Goal: Task Accomplishment & Management: Manage account settings

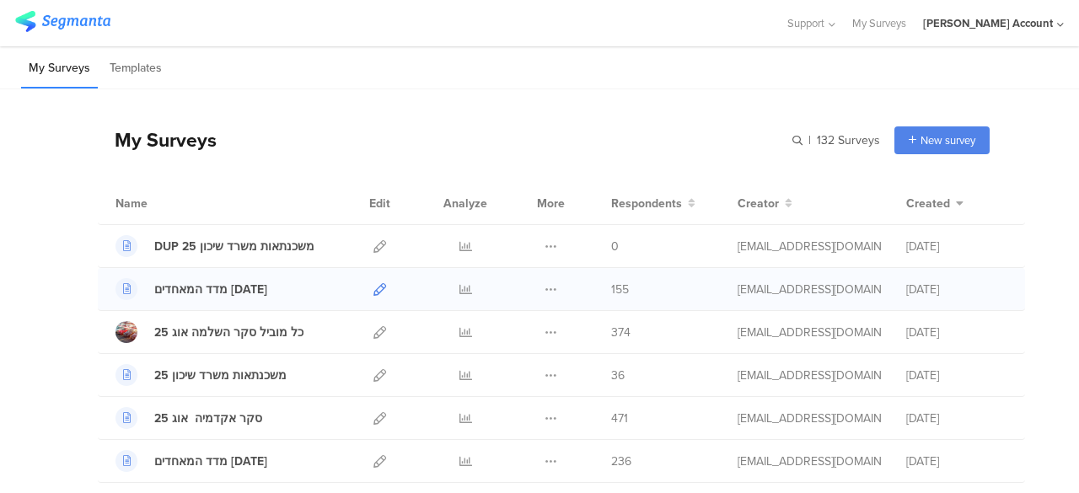
click at [374, 289] on icon at bounding box center [380, 289] width 13 height 13
click at [460, 289] on icon at bounding box center [466, 289] width 13 height 13
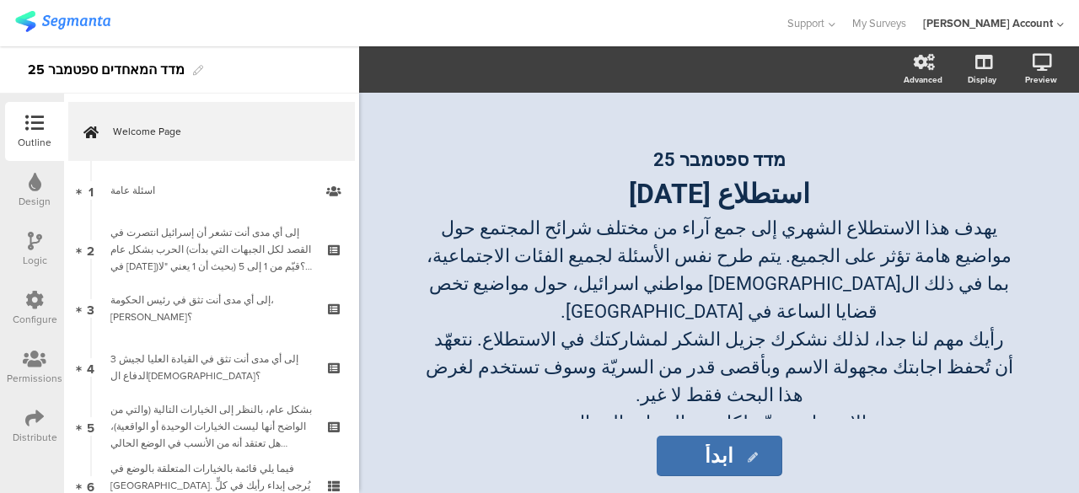
click at [31, 423] on icon at bounding box center [34, 418] width 19 height 19
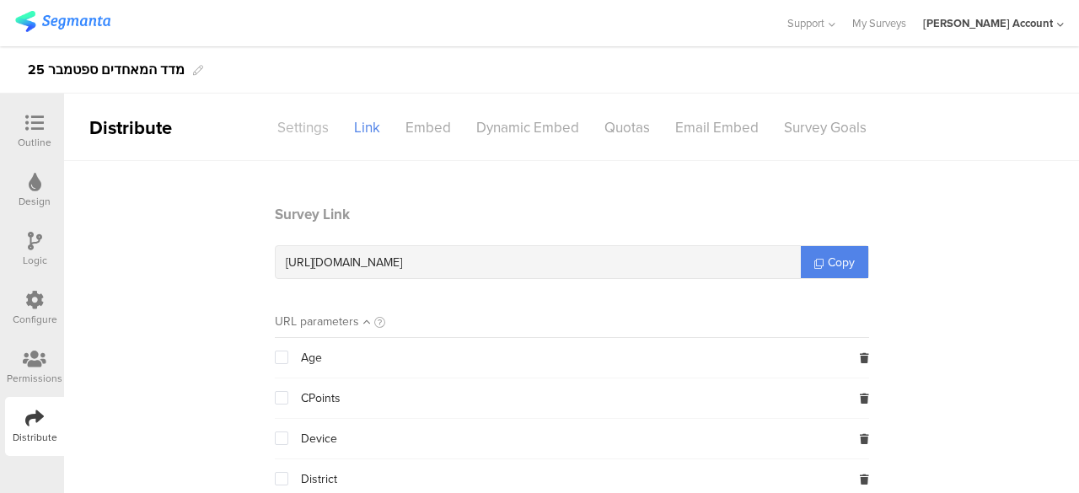
click at [313, 131] on div "Settings" at bounding box center [303, 128] width 77 height 30
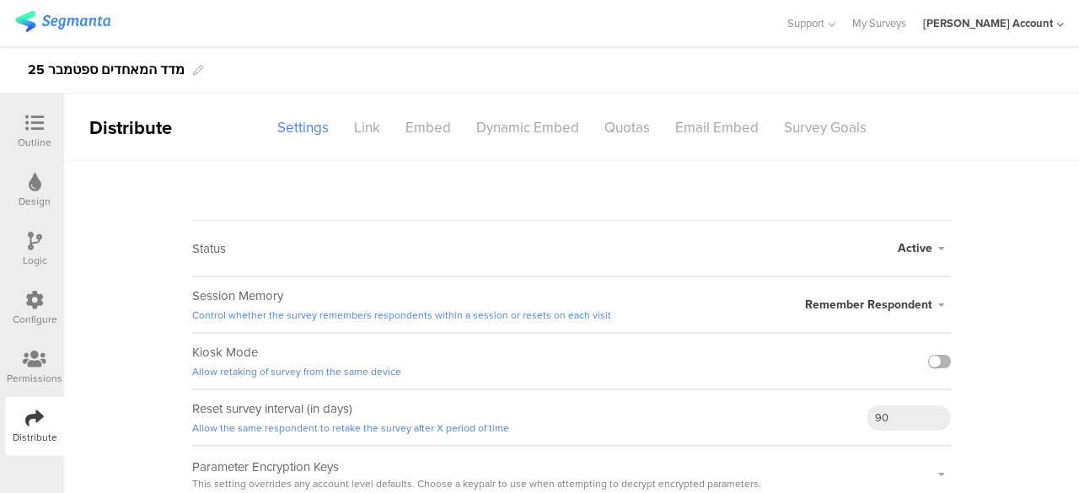
click at [933, 358] on label at bounding box center [939, 361] width 23 height 13
click at [0, 0] on input "checkbox" at bounding box center [0, 0] width 0 height 0
click at [820, 137] on div "Survey Goals" at bounding box center [826, 128] width 108 height 30
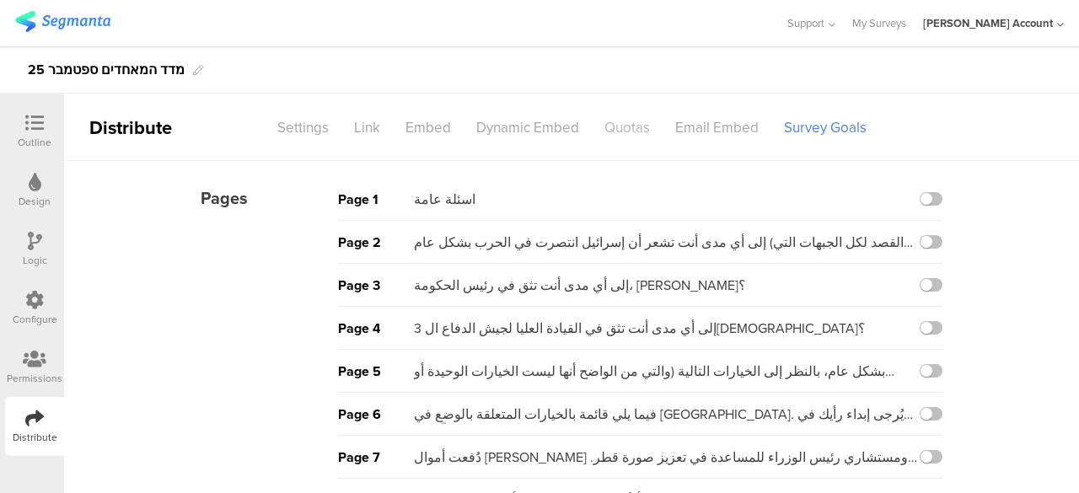
click at [626, 129] on div "Quotas" at bounding box center [627, 128] width 71 height 30
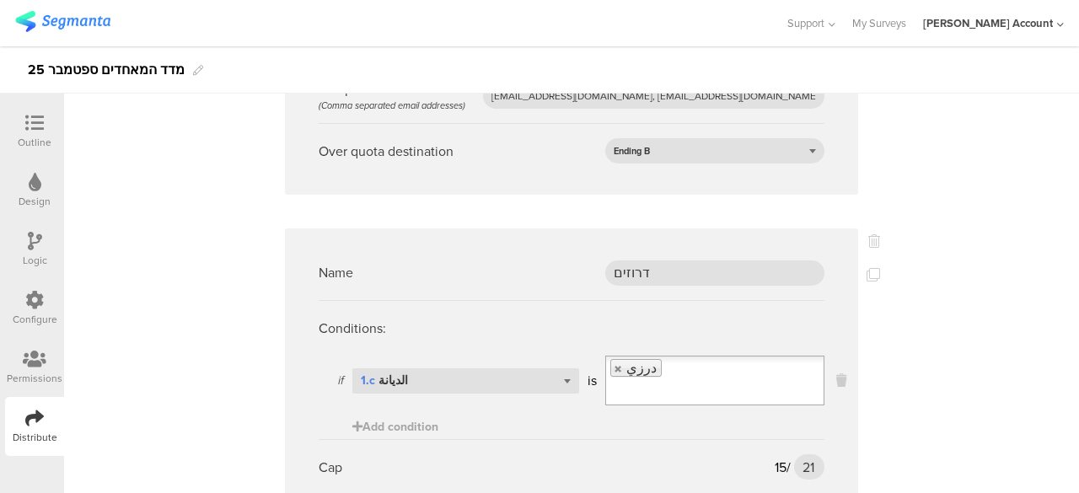
scroll to position [1990, 0]
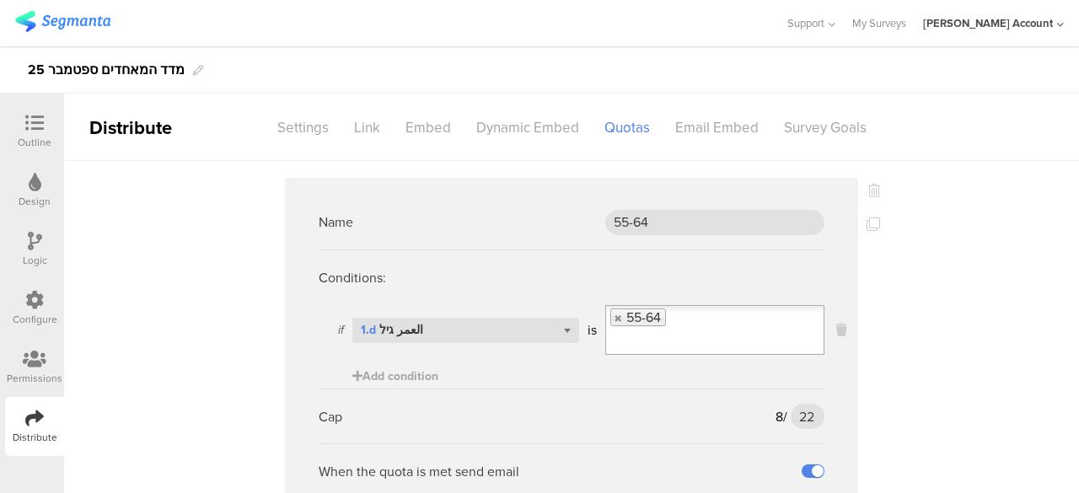
click at [40, 134] on div at bounding box center [35, 124] width 34 height 21
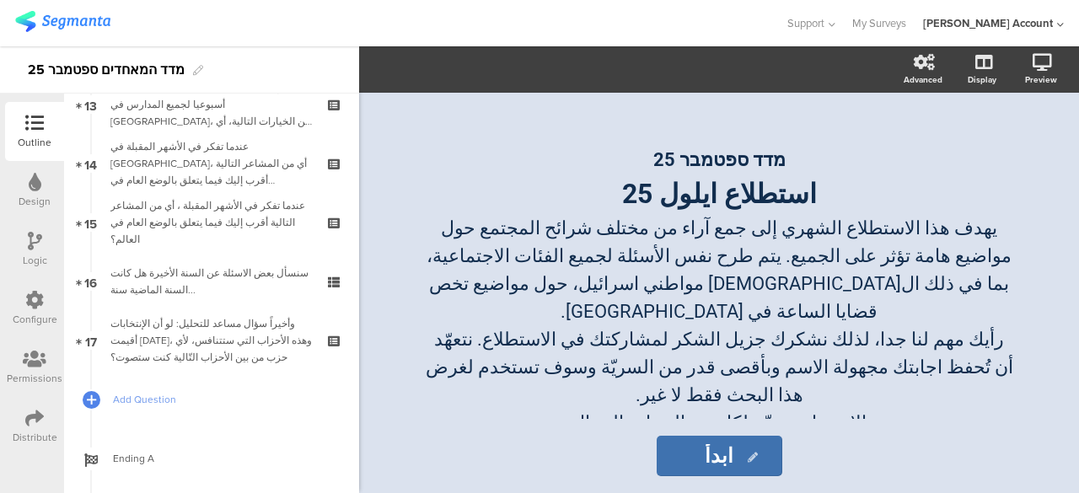
scroll to position [885, 0]
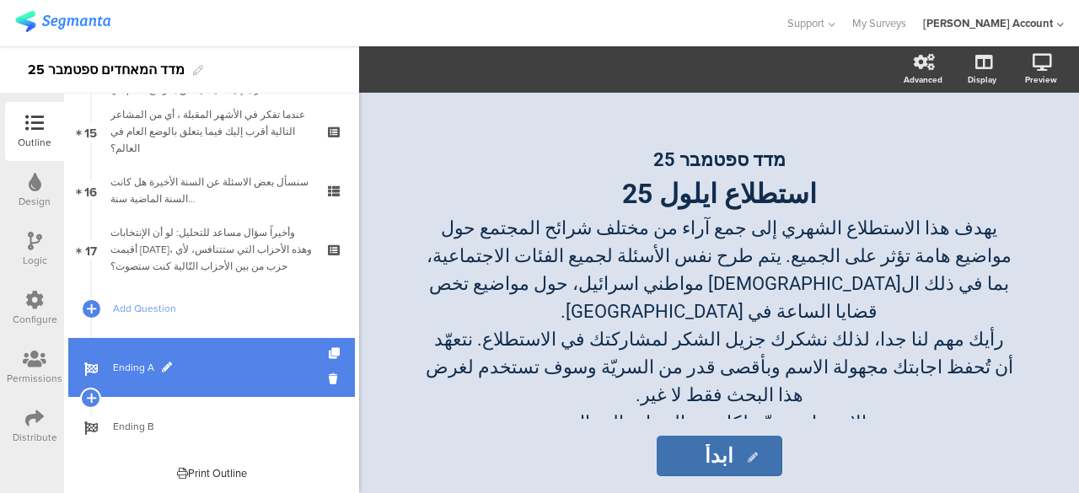
click at [244, 359] on span "Ending A" at bounding box center [221, 367] width 216 height 17
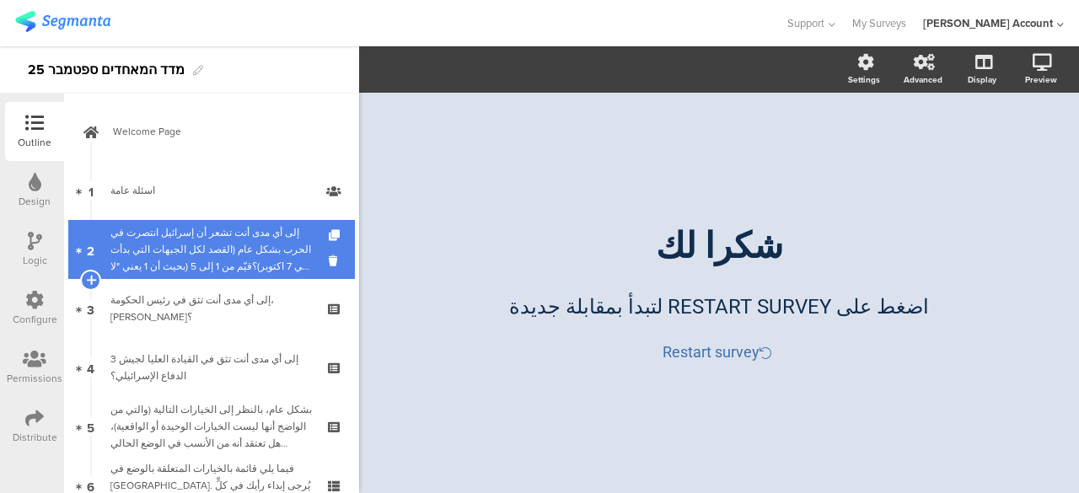
click at [257, 261] on div "إلى أي مدى أنت تشعر أن إسرائيل انتصرت في الحرب بشكل عام (القصد لكل الجبهات التي…" at bounding box center [211, 249] width 202 height 51
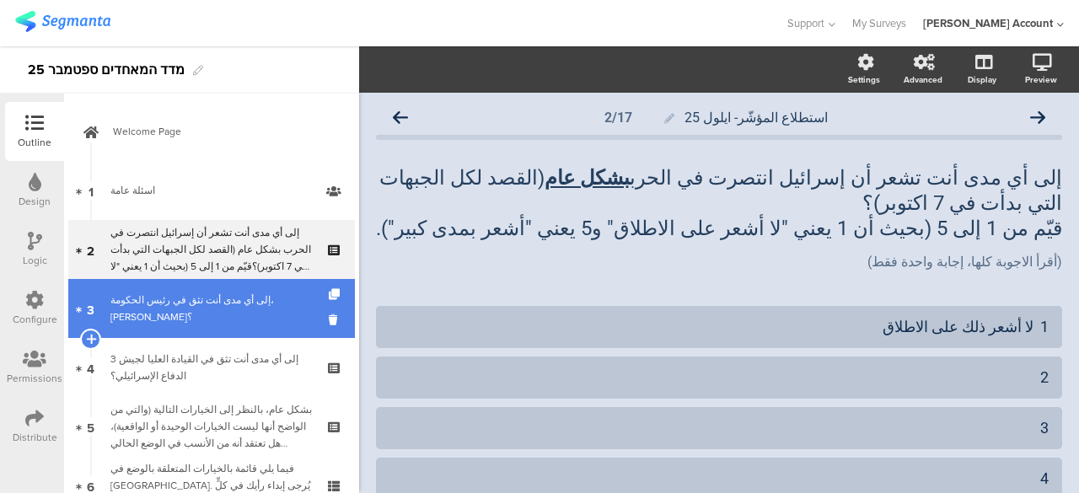
click at [260, 320] on link "3 إلى أي مدى أنت تثق في رئيس الحكومة، نتنياهو؟" at bounding box center [211, 308] width 287 height 59
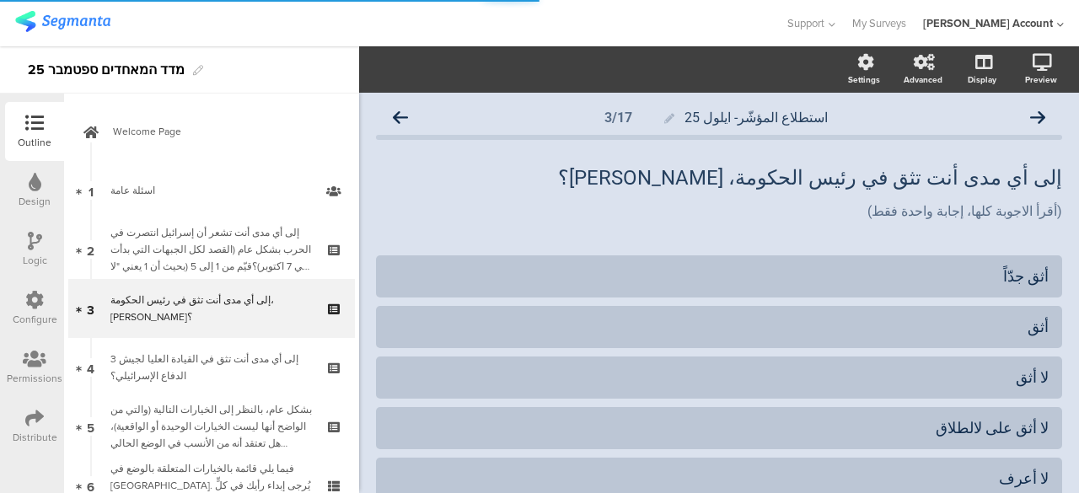
scroll to position [15, 0]
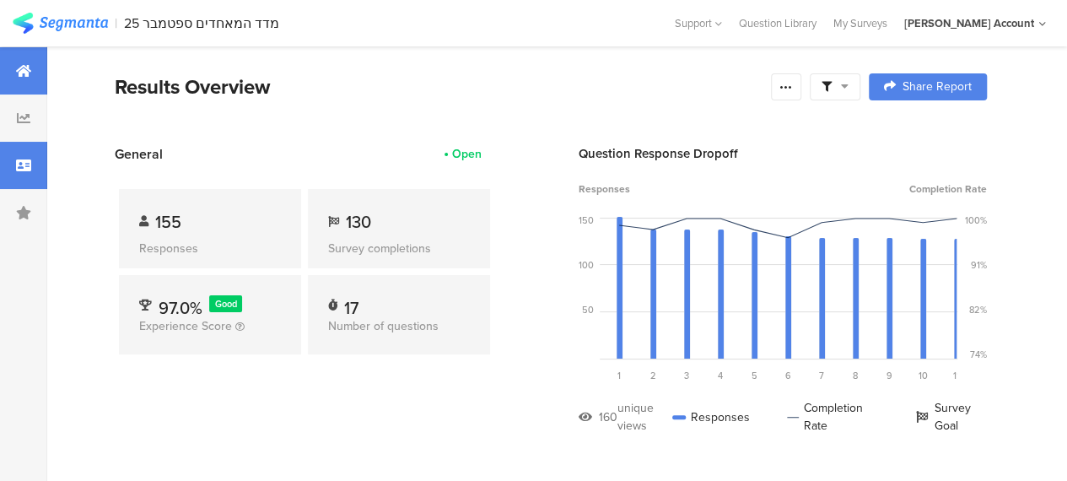
click at [19, 164] on icon at bounding box center [23, 165] width 15 height 13
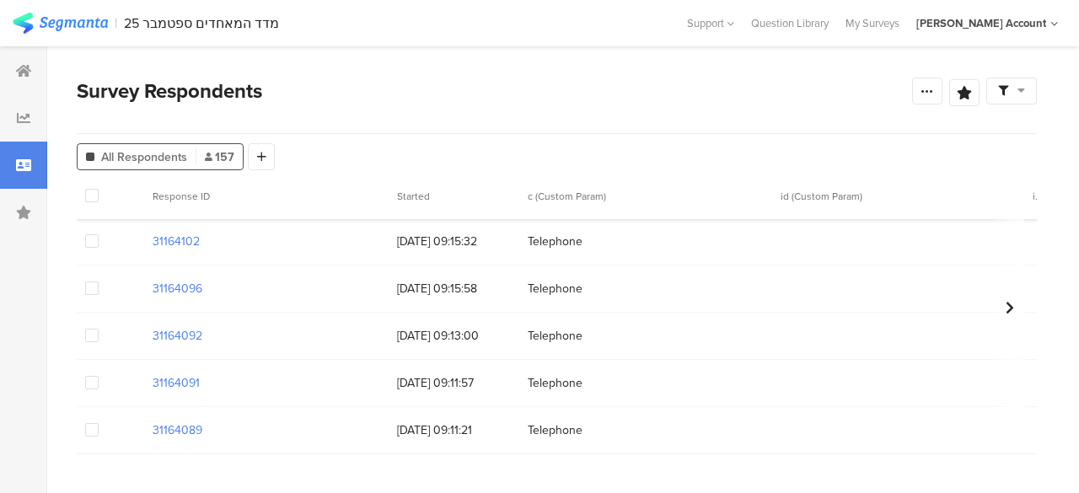
scroll to position [101, 0]
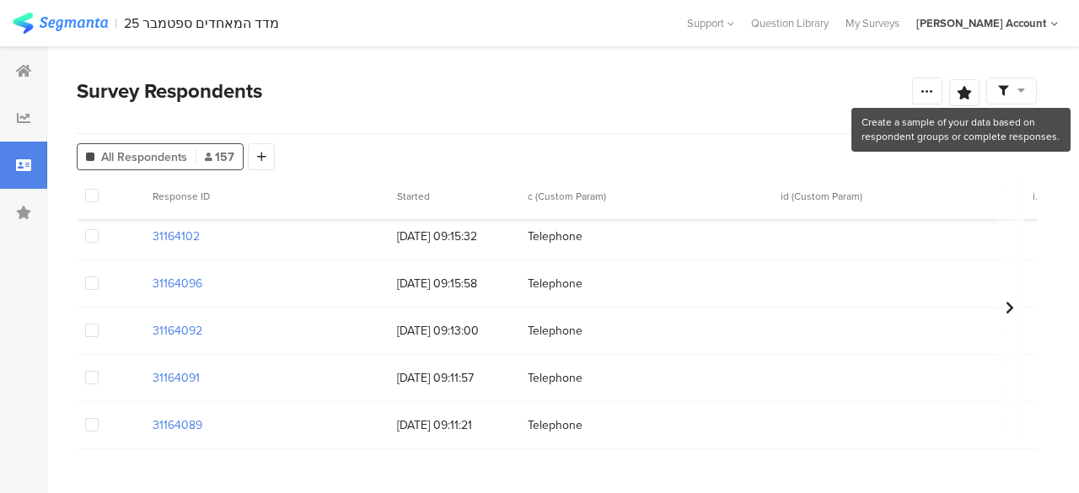
click at [1024, 90] on icon at bounding box center [1022, 90] width 8 height 12
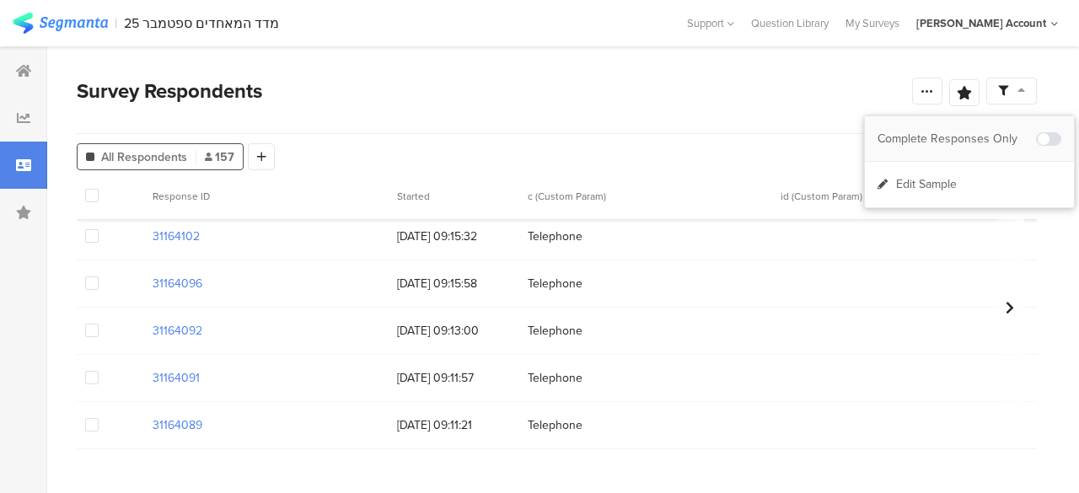
click at [1014, 136] on div "Complete Responses Only" at bounding box center [957, 139] width 159 height 17
click at [739, 146] on div "All Respondents 130 Add Segment" at bounding box center [557, 154] width 960 height 34
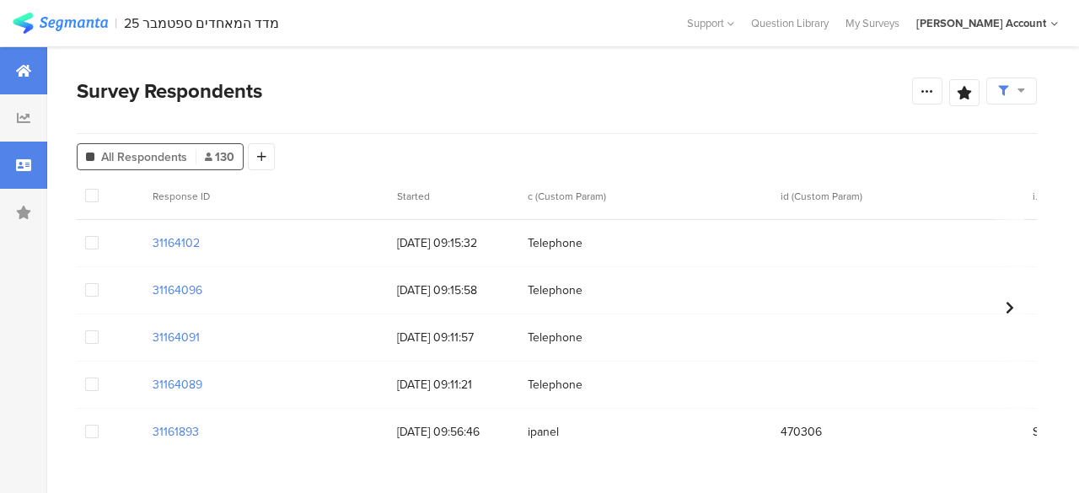
click at [30, 72] on icon at bounding box center [23, 70] width 15 height 13
